Goal: Find specific page/section: Find specific page/section

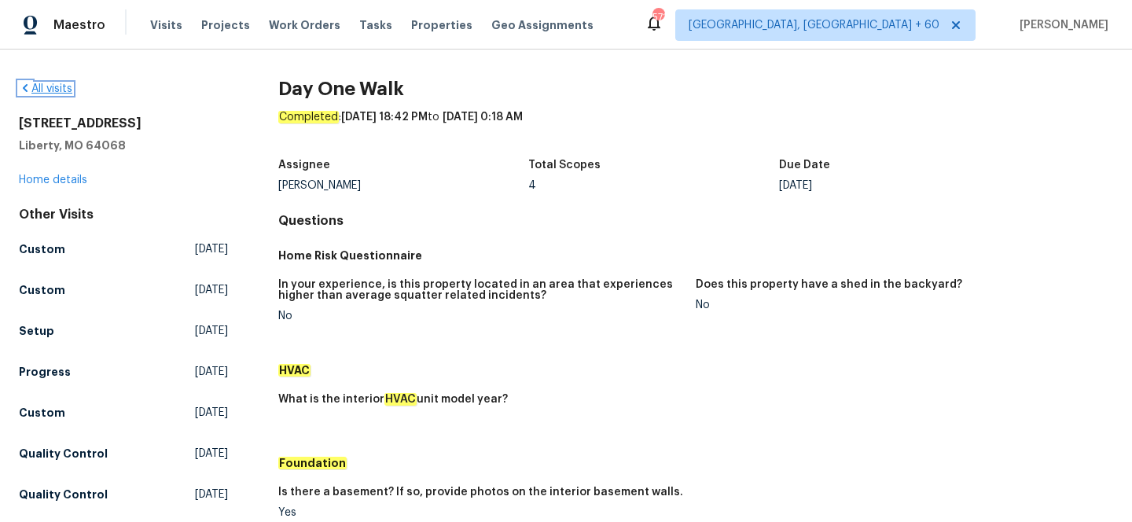
click at [58, 93] on link "All visits" at bounding box center [45, 88] width 53 height 11
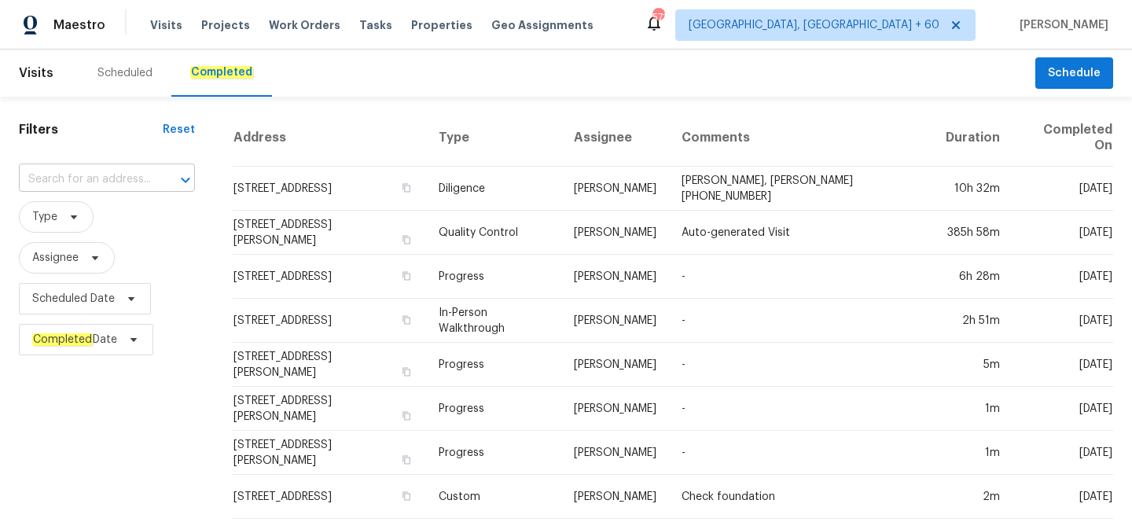
click at [108, 175] on input "text" at bounding box center [85, 179] width 132 height 24
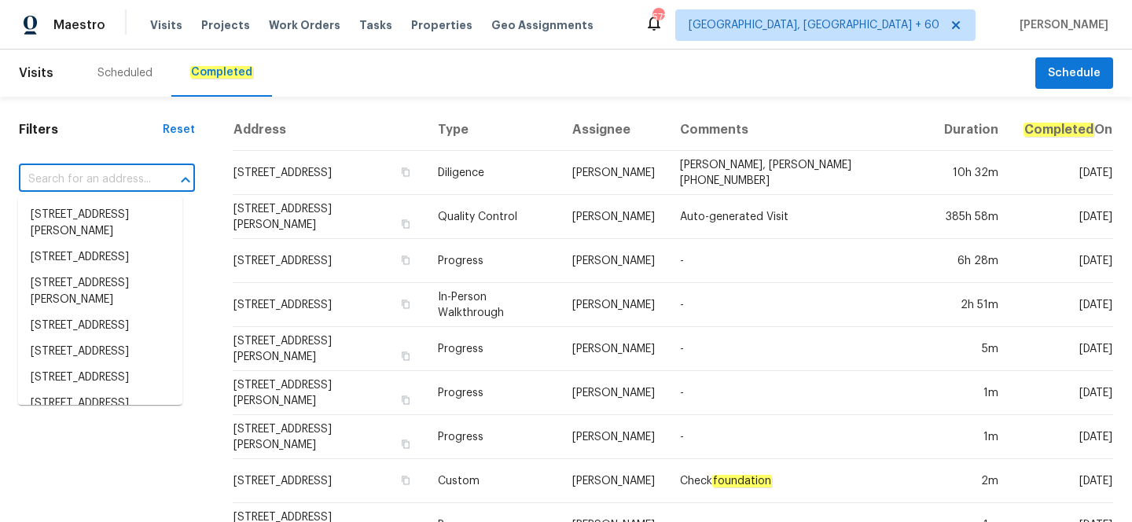
paste input "[STREET_ADDRESS][PERSON_NAME]"
type input "[STREET_ADDRESS][PERSON_NAME]"
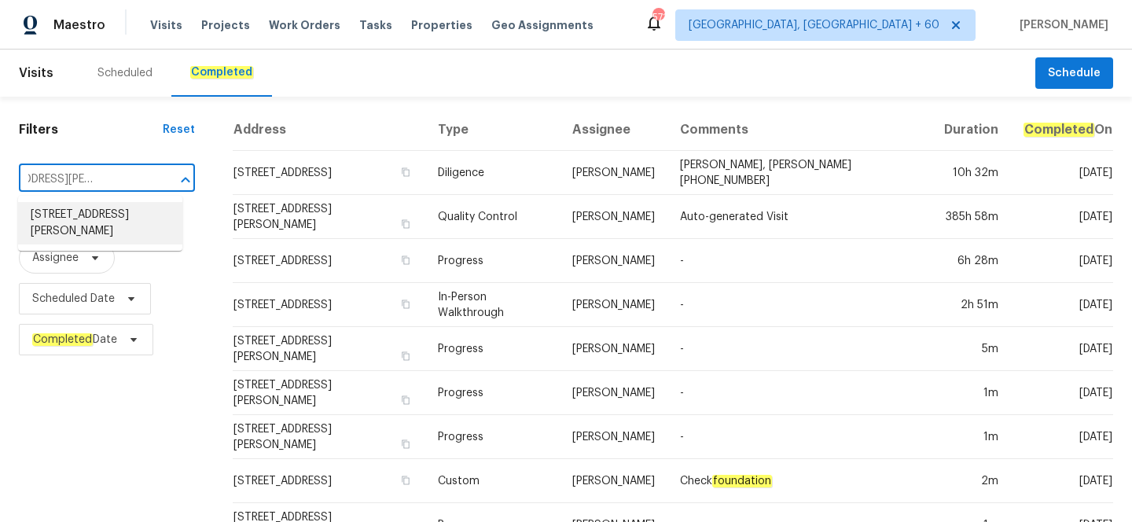
click at [111, 221] on li "[STREET_ADDRESS][PERSON_NAME]" at bounding box center [100, 223] width 164 height 42
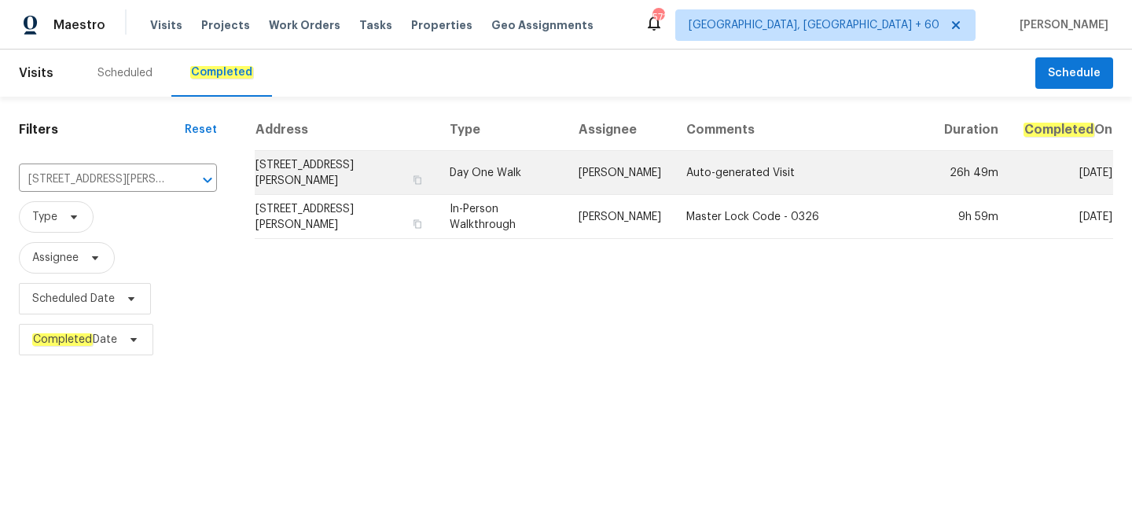
click at [497, 188] on td "Day One Walk" at bounding box center [501, 173] width 129 height 44
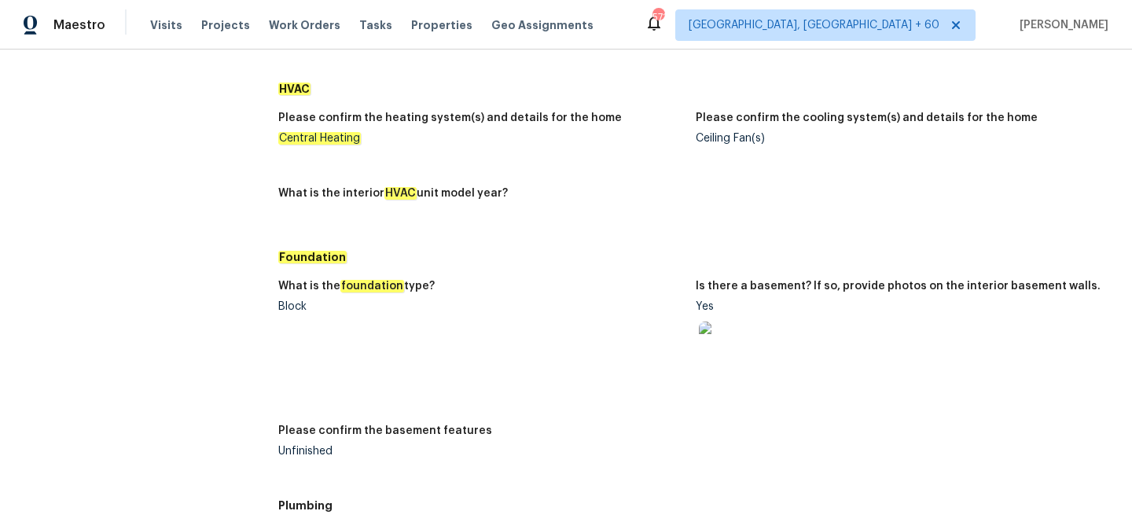
scroll to position [2448, 0]
